Goal: Browse casually: Explore the website without a specific task or goal

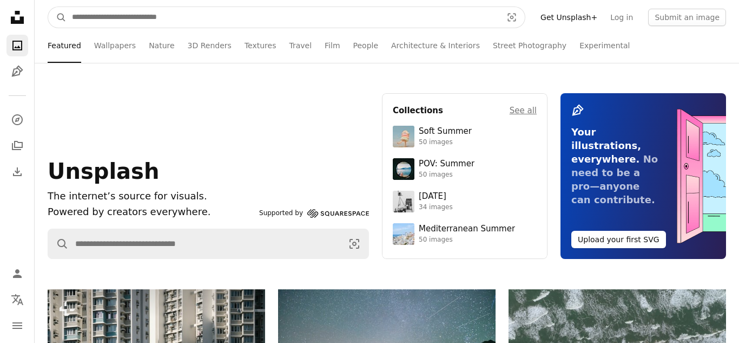
click at [246, 18] on input "Find visuals sitewide" at bounding box center [283, 17] width 432 height 21
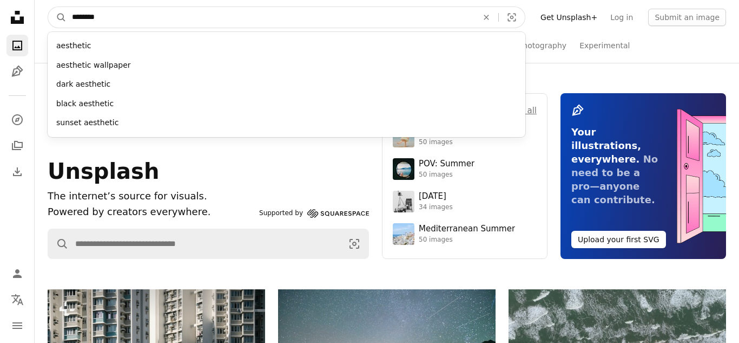
type input "********"
click at [48, 7] on button "A magnifying glass" at bounding box center [57, 17] width 18 height 21
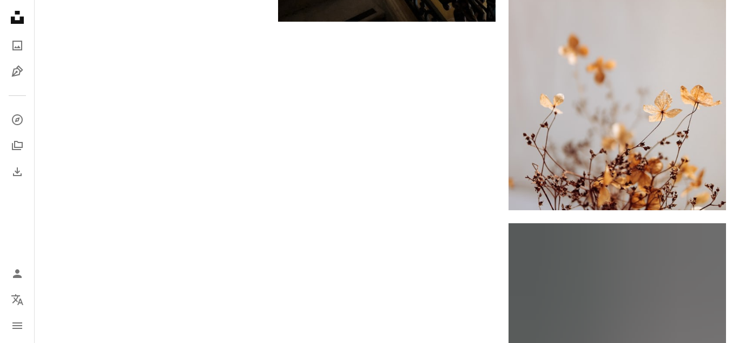
scroll to position [2138, 0]
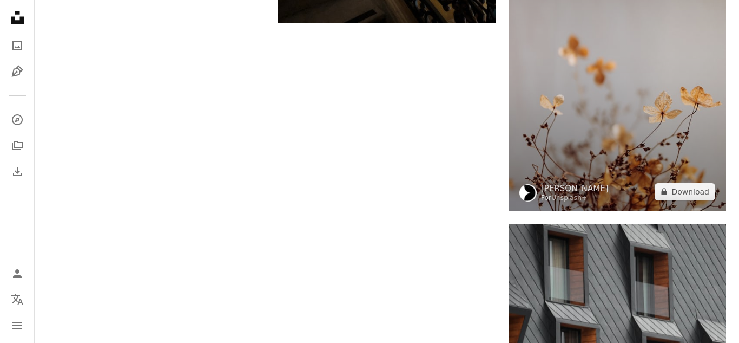
click at [586, 145] on img at bounding box center [618, 48] width 218 height 326
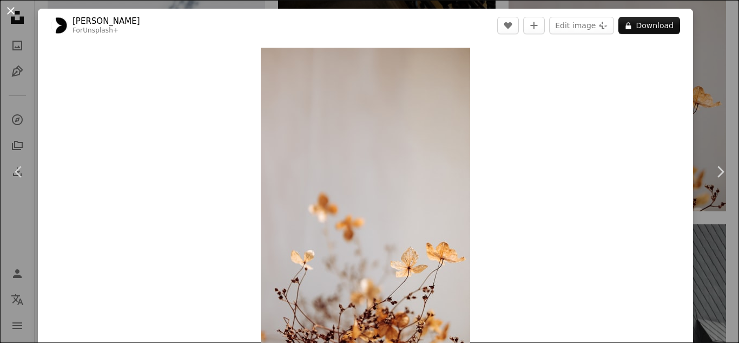
click at [15, 13] on button "An X shape" at bounding box center [10, 10] width 13 height 13
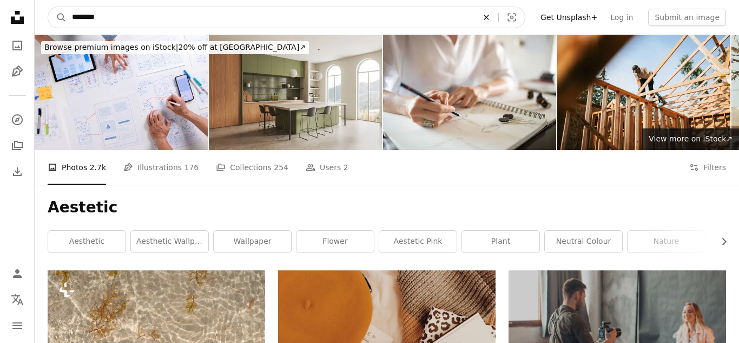
click at [498, 14] on icon "An X shape" at bounding box center [487, 17] width 24 height 9
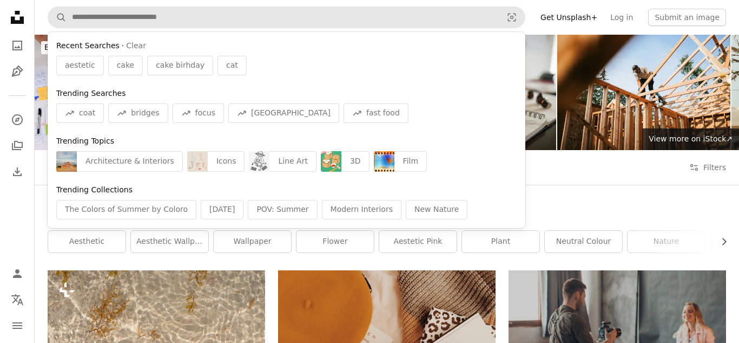
click at [541, 22] on nav "A magnifying glass Recent Searches · Clear aestetic cake cake birhday cat Trend…" at bounding box center [387, 17] width 705 height 35
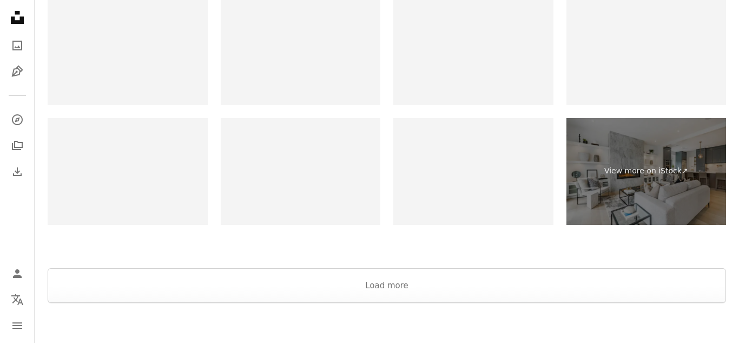
scroll to position [4629, 0]
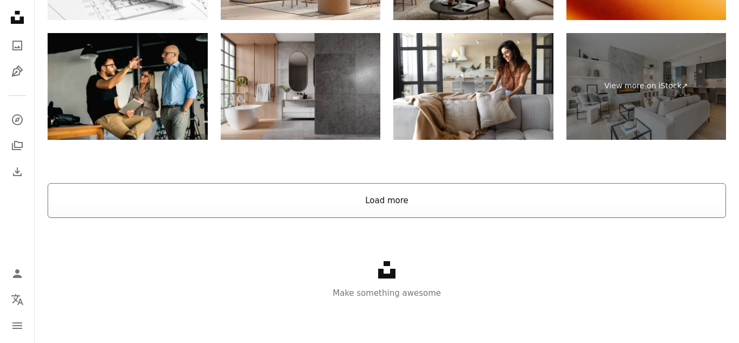
click at [314, 194] on button "Load more" at bounding box center [387, 200] width 679 height 35
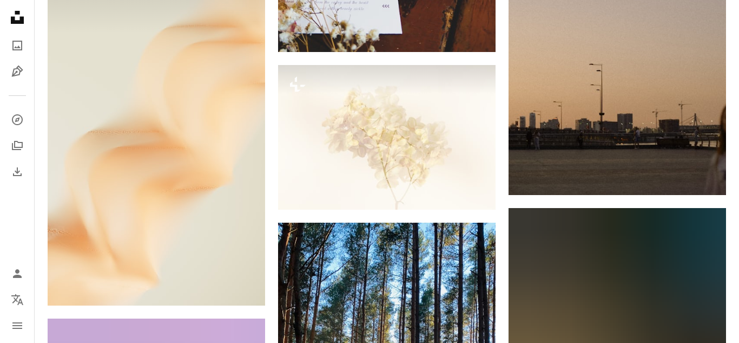
scroll to position [4560, 0]
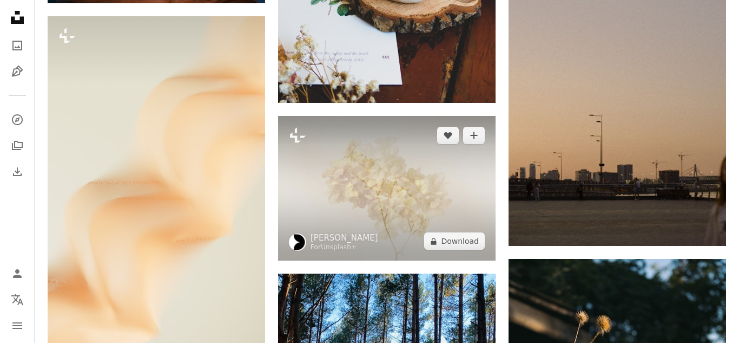
click at [353, 194] on img at bounding box center [387, 188] width 218 height 145
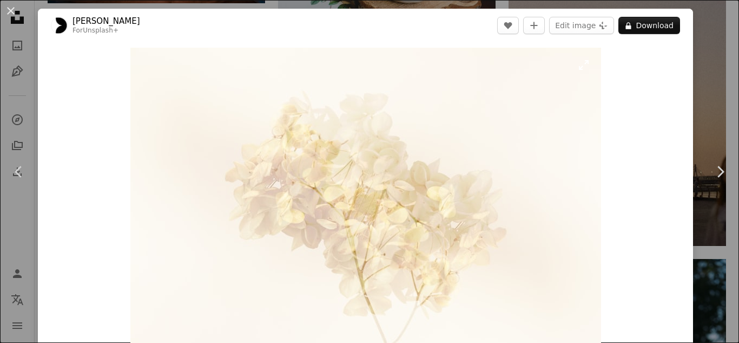
click at [537, 109] on img "Zoom in on this image" at bounding box center [365, 205] width 471 height 314
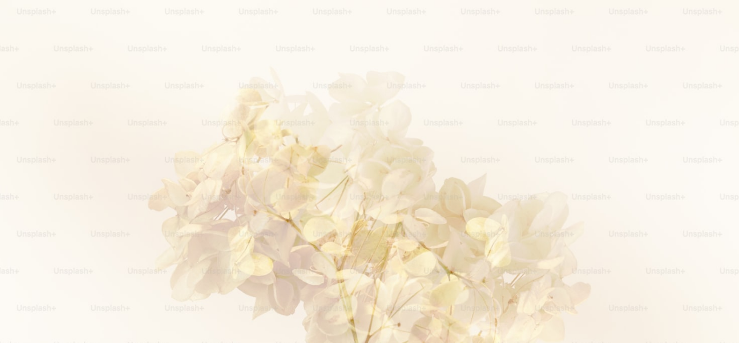
scroll to position [76, 0]
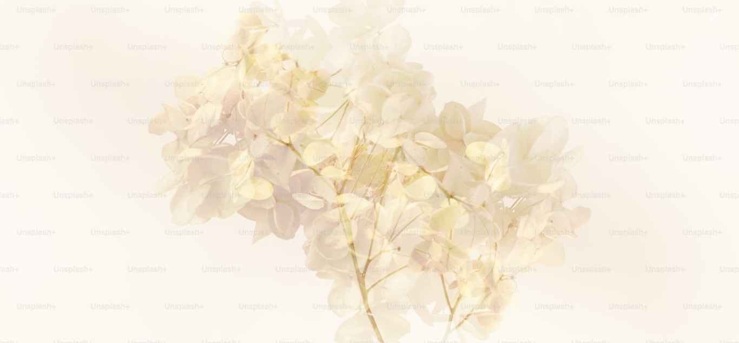
click at [249, 200] on img "Zoom out on this image" at bounding box center [369, 171] width 740 height 494
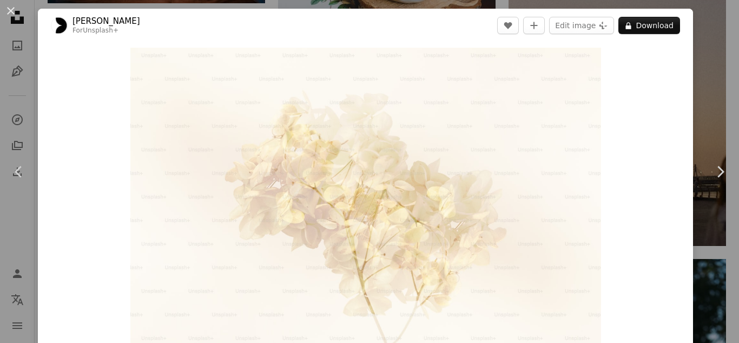
scroll to position [19, 0]
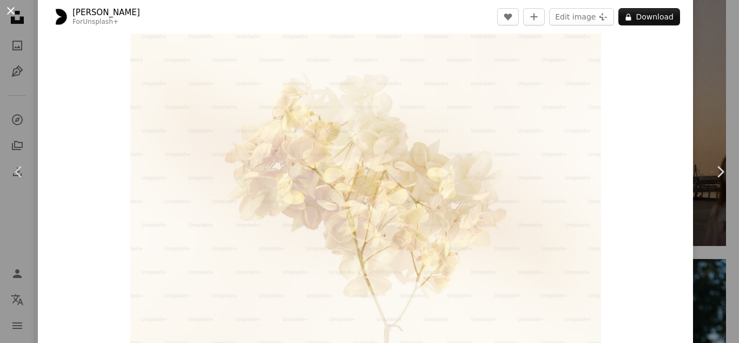
click at [8, 6] on button "An X shape" at bounding box center [10, 10] width 13 height 13
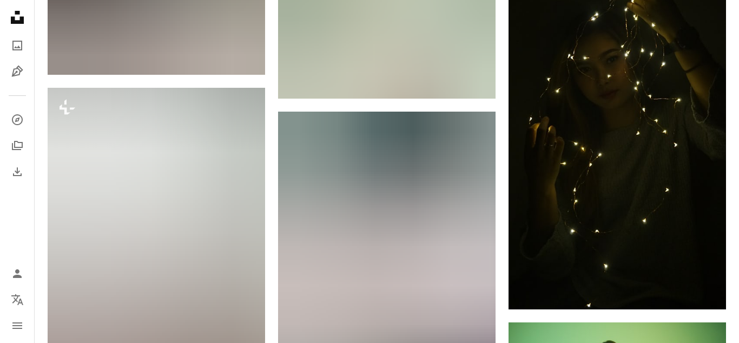
scroll to position [13297, 0]
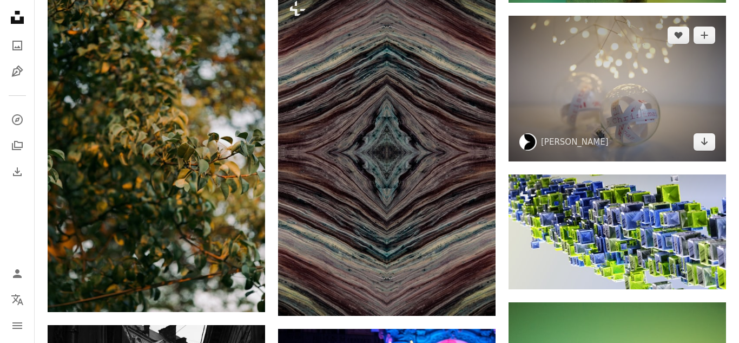
click at [609, 77] on img at bounding box center [618, 89] width 218 height 146
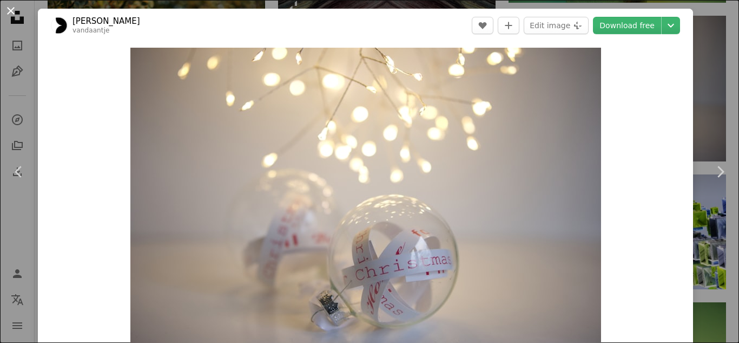
click at [4, 9] on button "An X shape" at bounding box center [10, 10] width 13 height 13
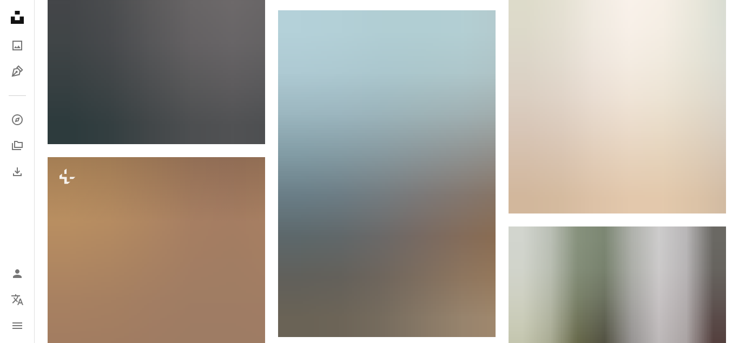
scroll to position [14839, 0]
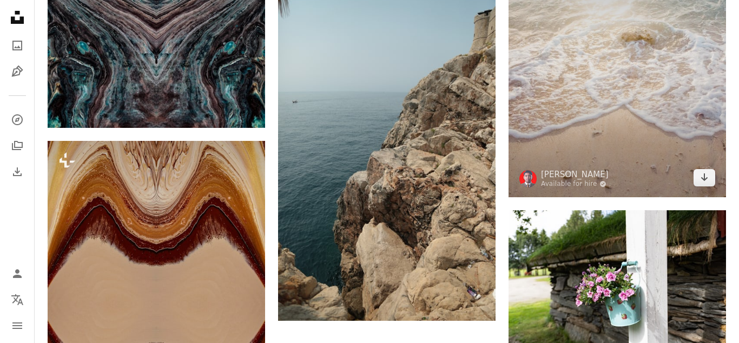
click at [641, 89] on img at bounding box center [618, 61] width 218 height 272
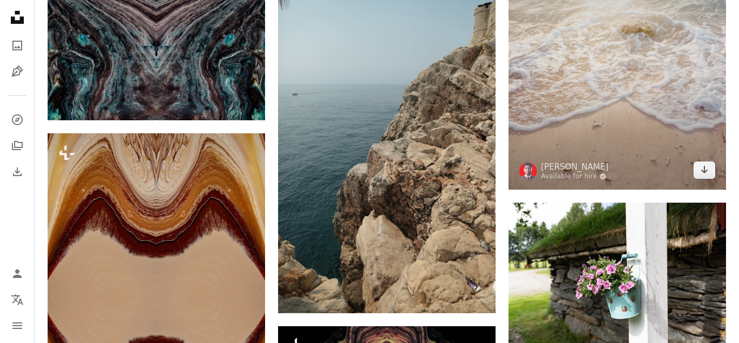
click at [642, 90] on img at bounding box center [618, 53] width 218 height 272
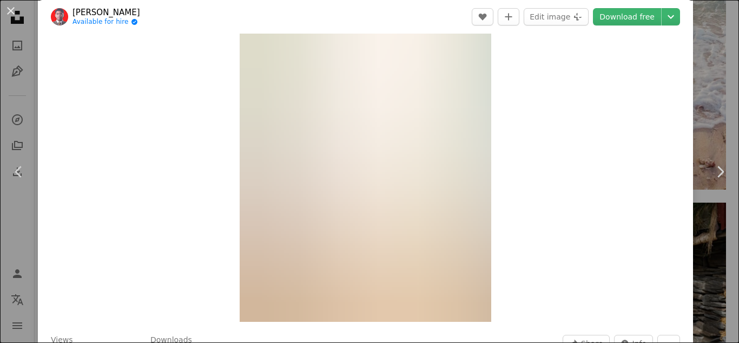
scroll to position [40, 0]
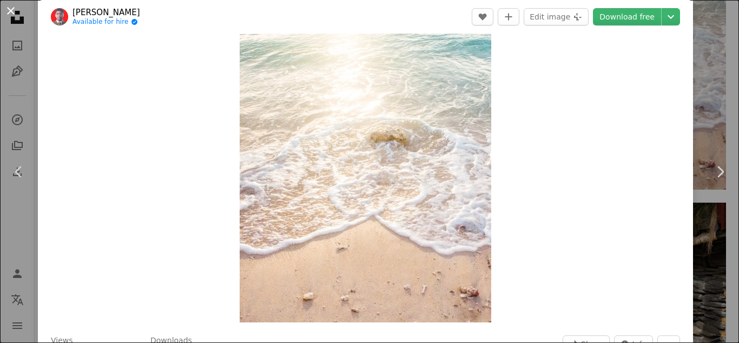
click at [14, 14] on button "An X shape" at bounding box center [10, 10] width 13 height 13
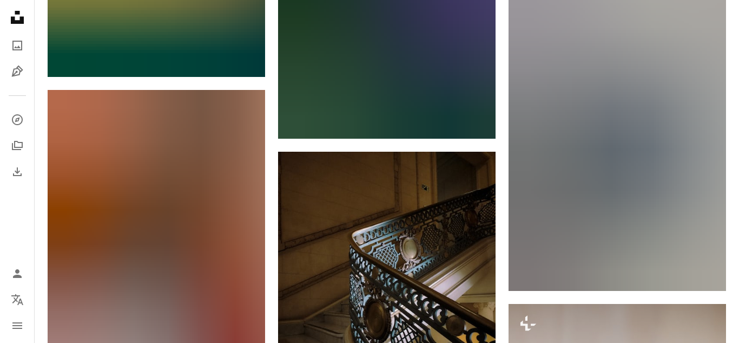
scroll to position [0, 0]
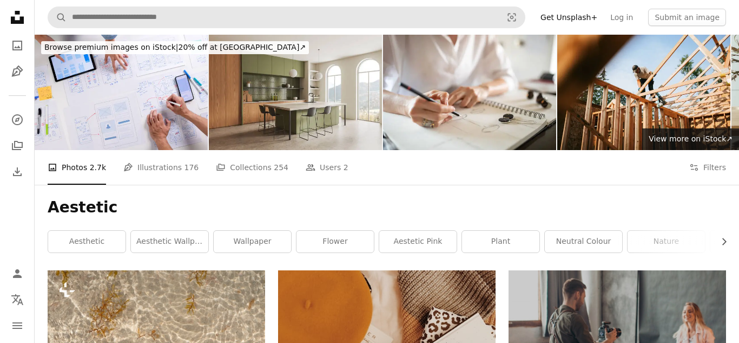
click at [261, 4] on nav "A magnifying glass Visual search Filters Get Unsplash+ Log in Submit an image" at bounding box center [387, 17] width 705 height 35
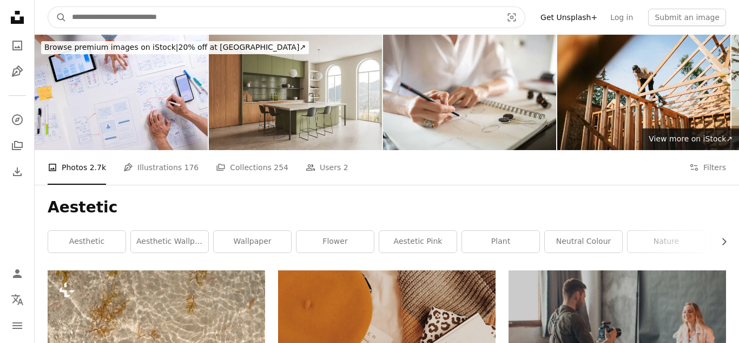
click at [263, 18] on input "Find visuals sitewide" at bounding box center [283, 17] width 432 height 21
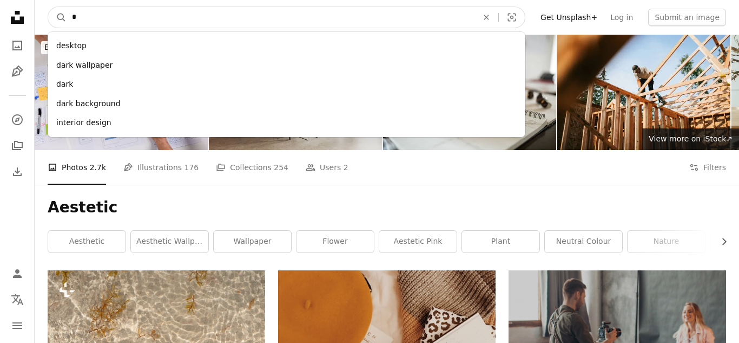
type input "*"
click at [48, 7] on button "A magnifying glass" at bounding box center [57, 17] width 18 height 21
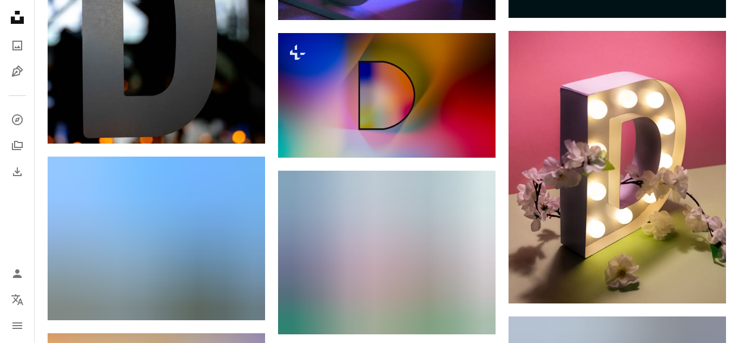
scroll to position [715, 0]
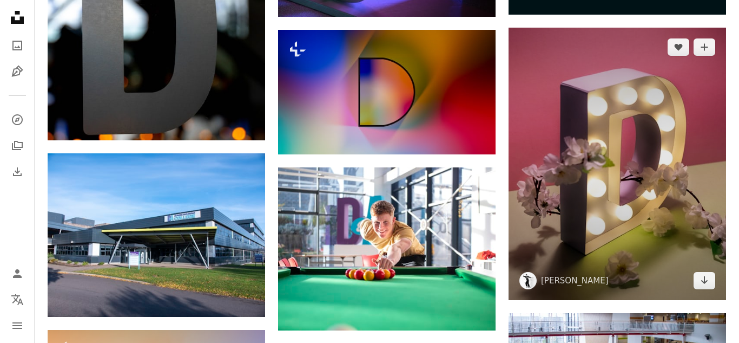
click at [627, 206] on img at bounding box center [618, 164] width 218 height 272
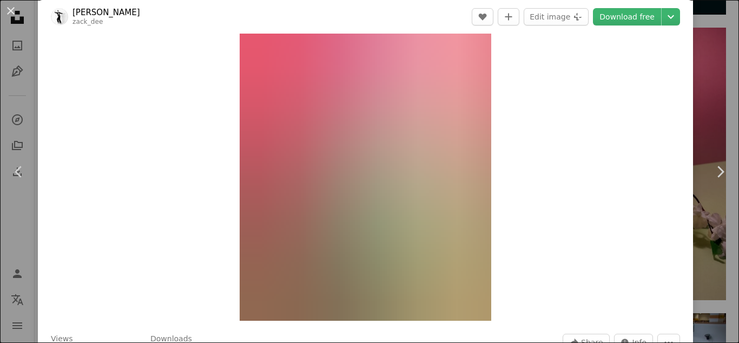
scroll to position [44, 0]
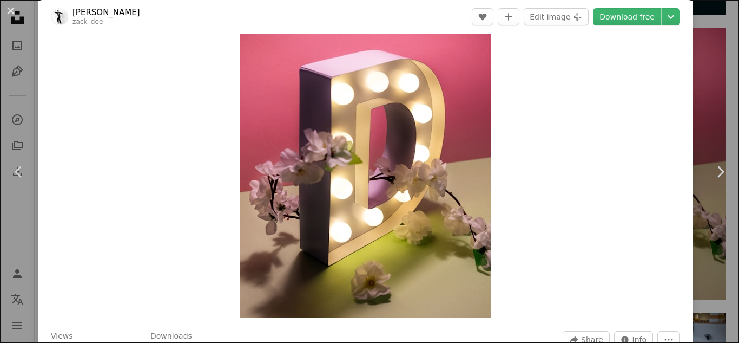
click at [618, 257] on div "Zoom in" at bounding box center [365, 160] width 655 height 325
click at [7, 13] on button "An X shape" at bounding box center [10, 10] width 13 height 13
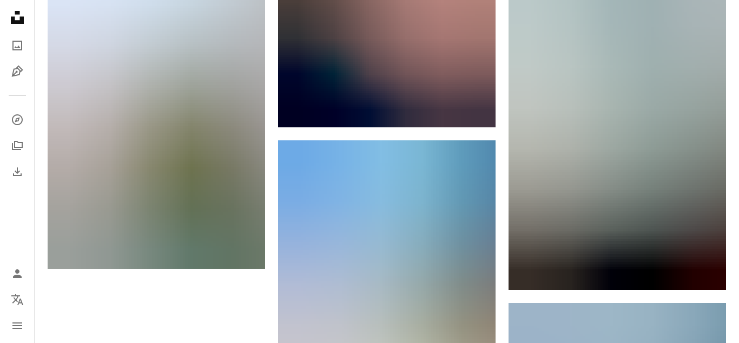
scroll to position [1399, 0]
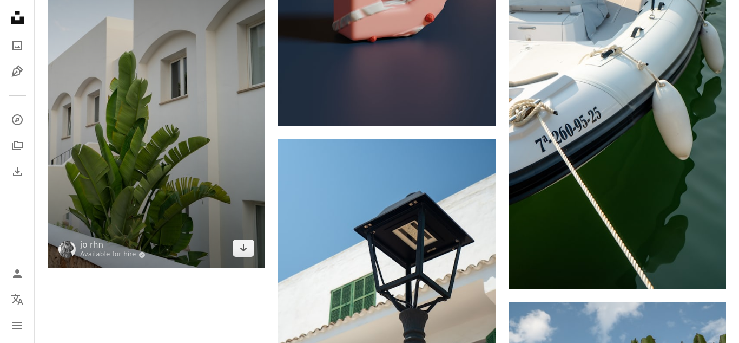
click at [250, 156] on img at bounding box center [157, 104] width 218 height 326
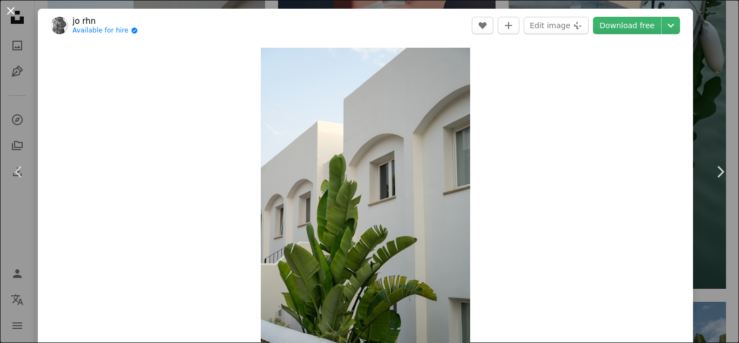
click at [8, 14] on button "An X shape" at bounding box center [10, 10] width 13 height 13
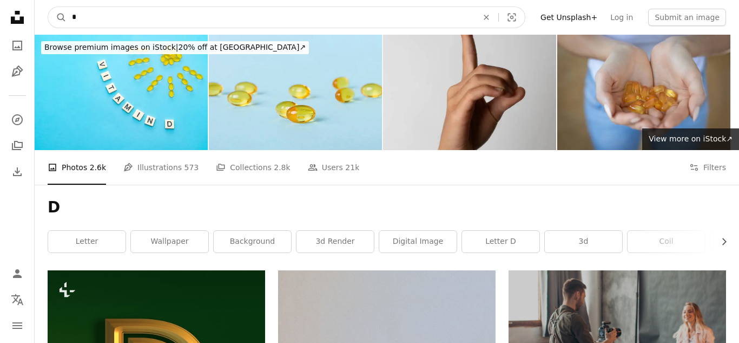
click at [314, 18] on input "*" at bounding box center [271, 17] width 408 height 21
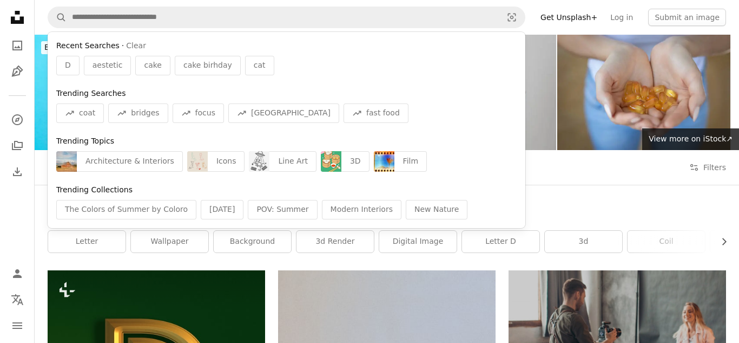
click at [548, 20] on nav "A magnifying glass Recent Searches · Clear D aestetic cake cake birhday cat Tre…" at bounding box center [387, 17] width 705 height 35
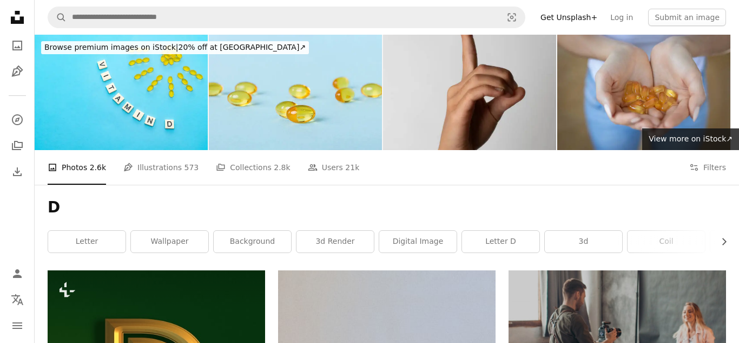
click at [546, 25] on nav "A magnifying glass Visual search Filters Get Unsplash+ Log in Submit an image" at bounding box center [387, 17] width 705 height 35
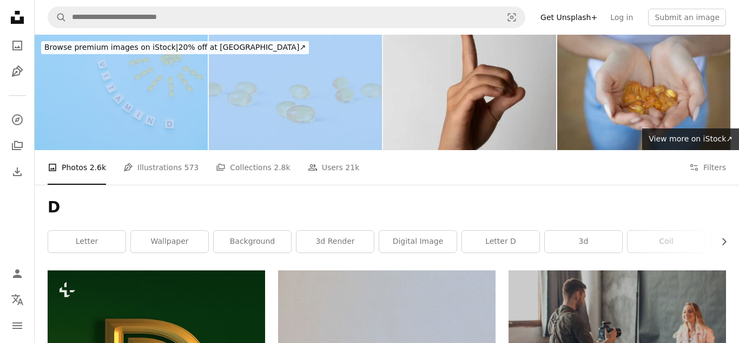
click at [546, 25] on nav "A magnifying glass Visual search Filters Get Unsplash+ Log in Submit an image" at bounding box center [387, 17] width 705 height 35
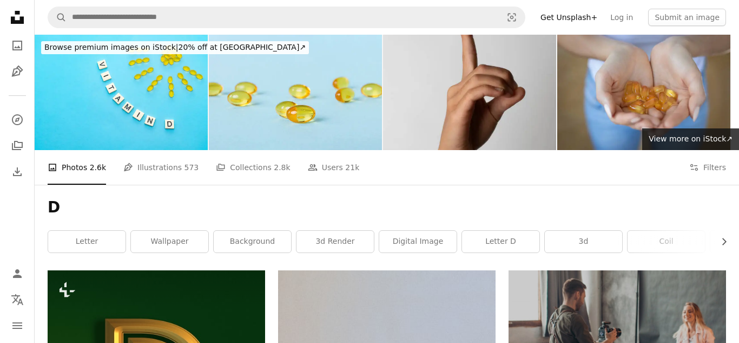
click at [546, 25] on nav "A magnifying glass Visual search Filters Get Unsplash+ Log in Submit an image" at bounding box center [387, 17] width 705 height 35
